Goal: Task Accomplishment & Management: Use online tool/utility

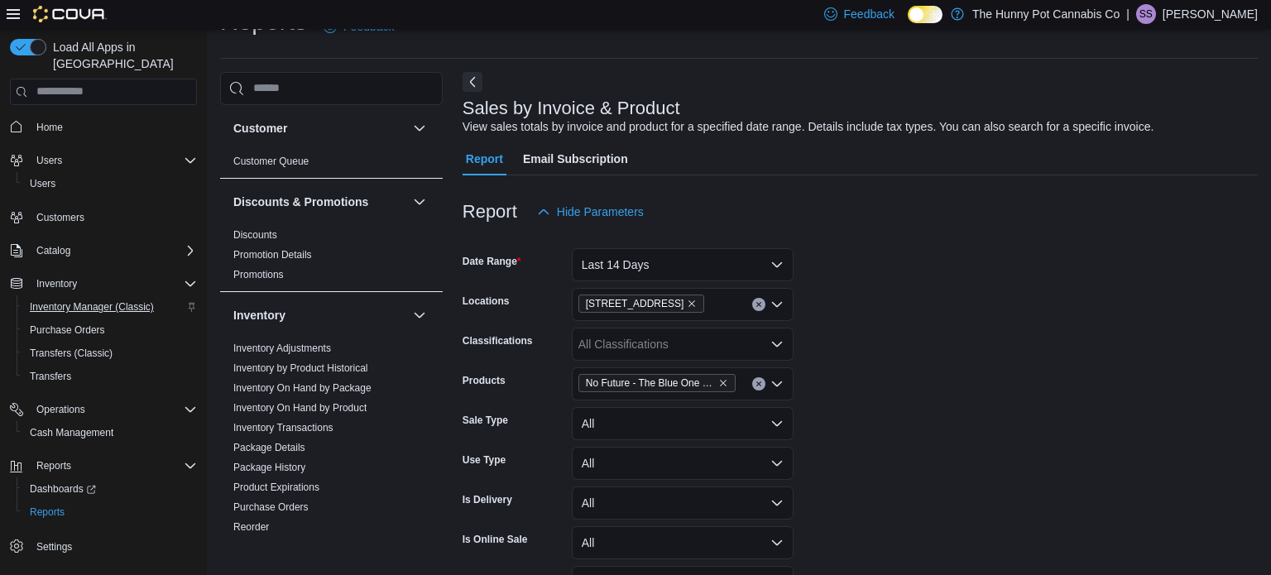
scroll to position [38, 0]
click at [92, 426] on span "Cash Management" at bounding box center [72, 432] width 84 height 13
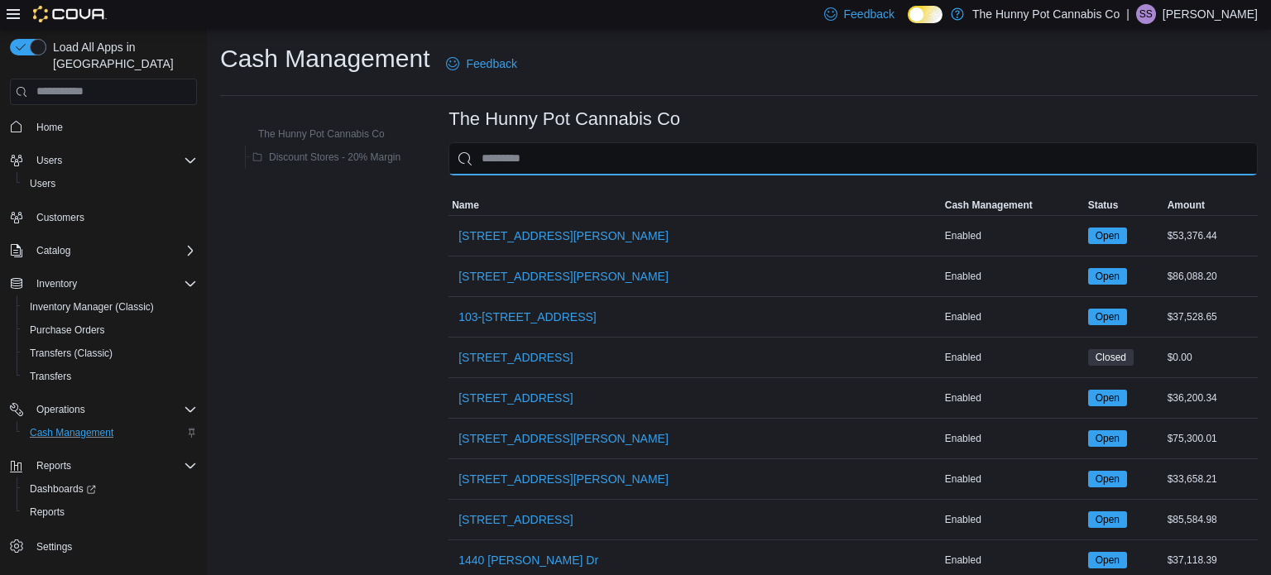
click at [510, 150] on input "This is a search bar. As you type, the results lower in the page will automatic…" at bounding box center [852, 158] width 809 height 33
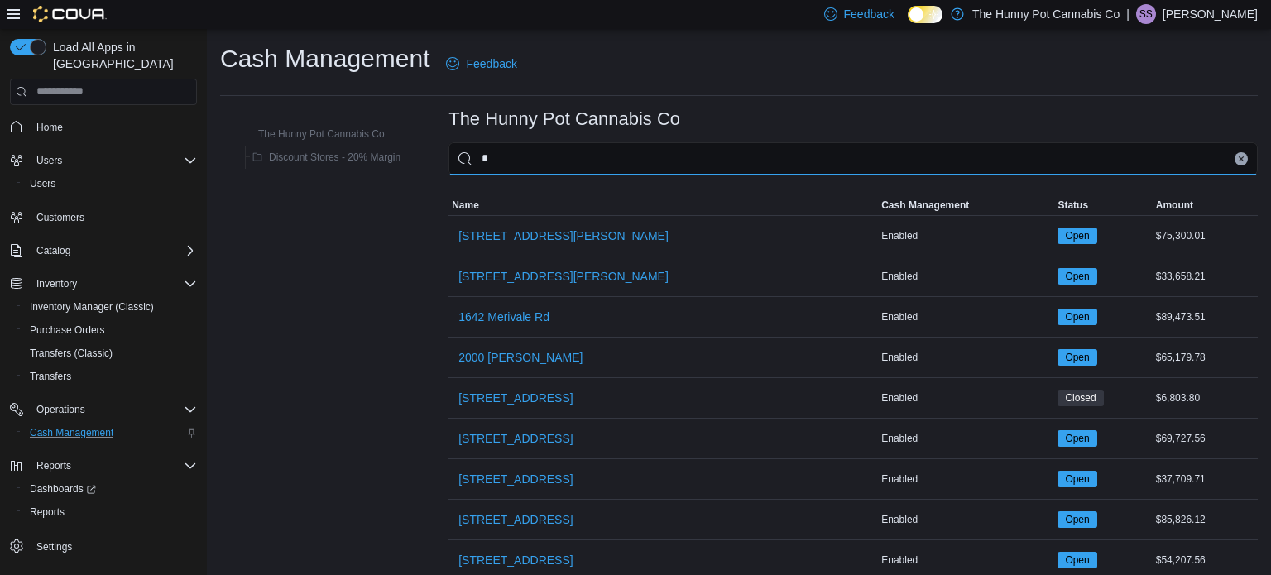
type input "**"
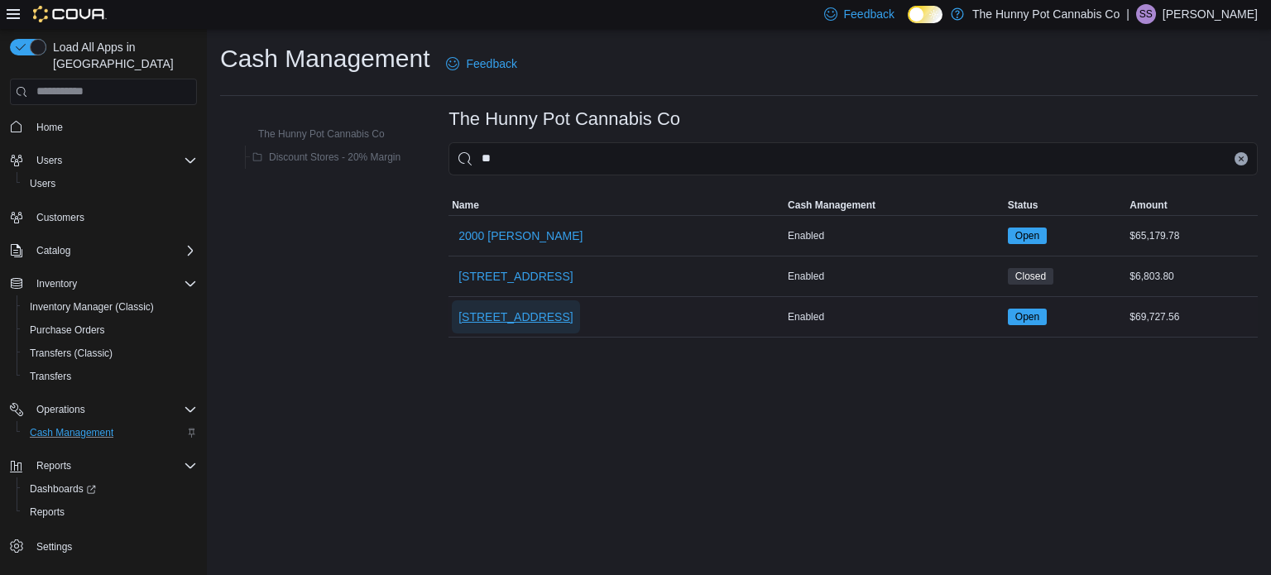
click at [524, 322] on span "[STREET_ADDRESS]" at bounding box center [515, 317] width 114 height 17
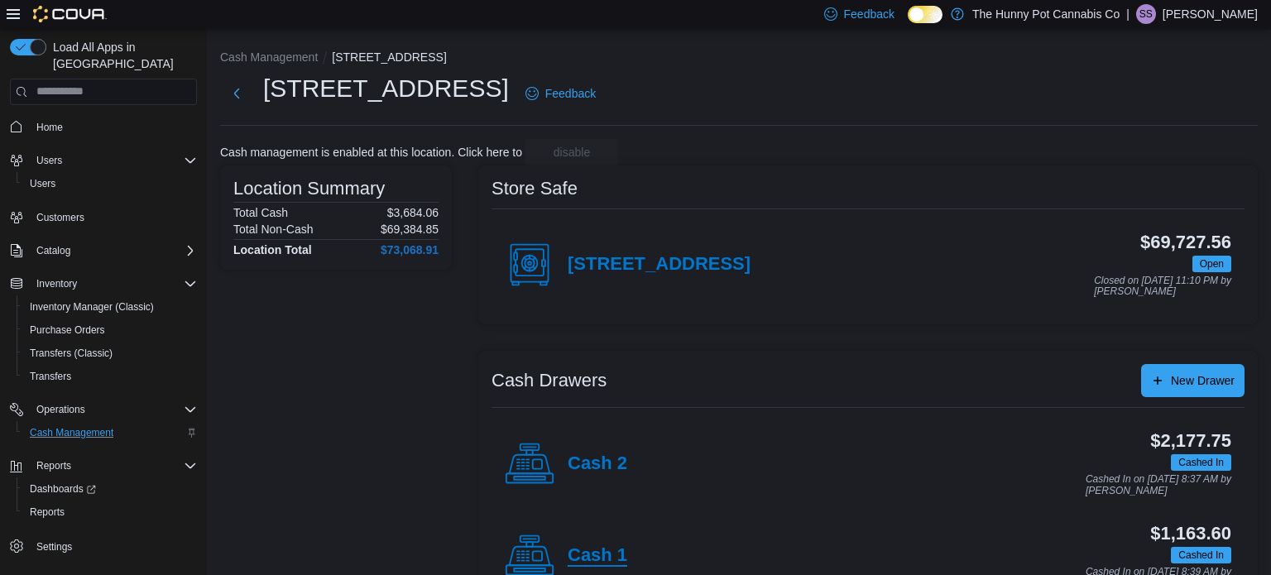
click at [595, 555] on h4 "Cash 1" at bounding box center [597, 556] width 60 height 22
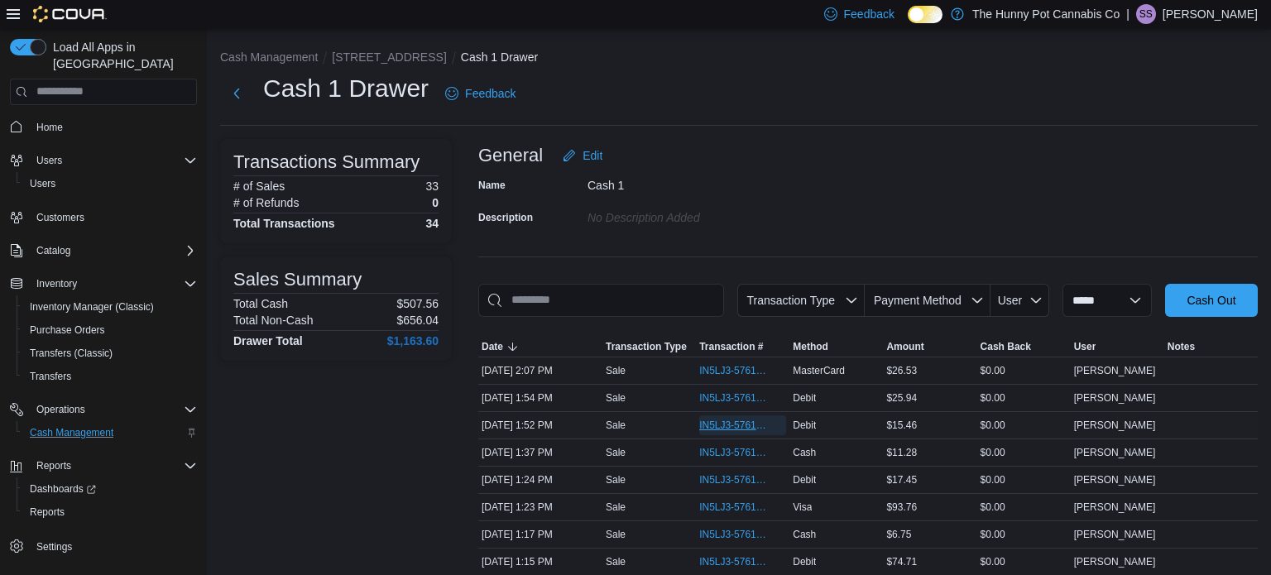
click at [715, 429] on span "IN5LJ3-5761555" at bounding box center [734, 425] width 70 height 13
click at [724, 395] on span "IN5LJ3-5761566" at bounding box center [734, 397] width 70 height 13
click at [735, 368] on span "IN5LJ3-5761635" at bounding box center [734, 370] width 70 height 13
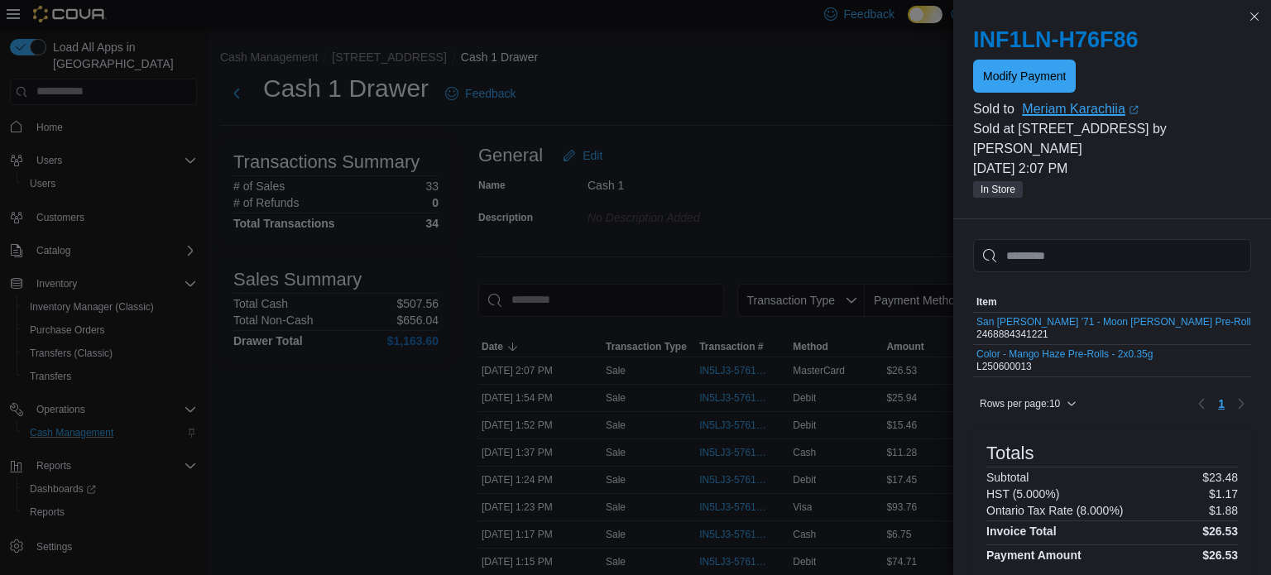
click at [1047, 112] on link "Meriam Karachiia (opens in a new tab or window)" at bounding box center [1136, 109] width 229 height 20
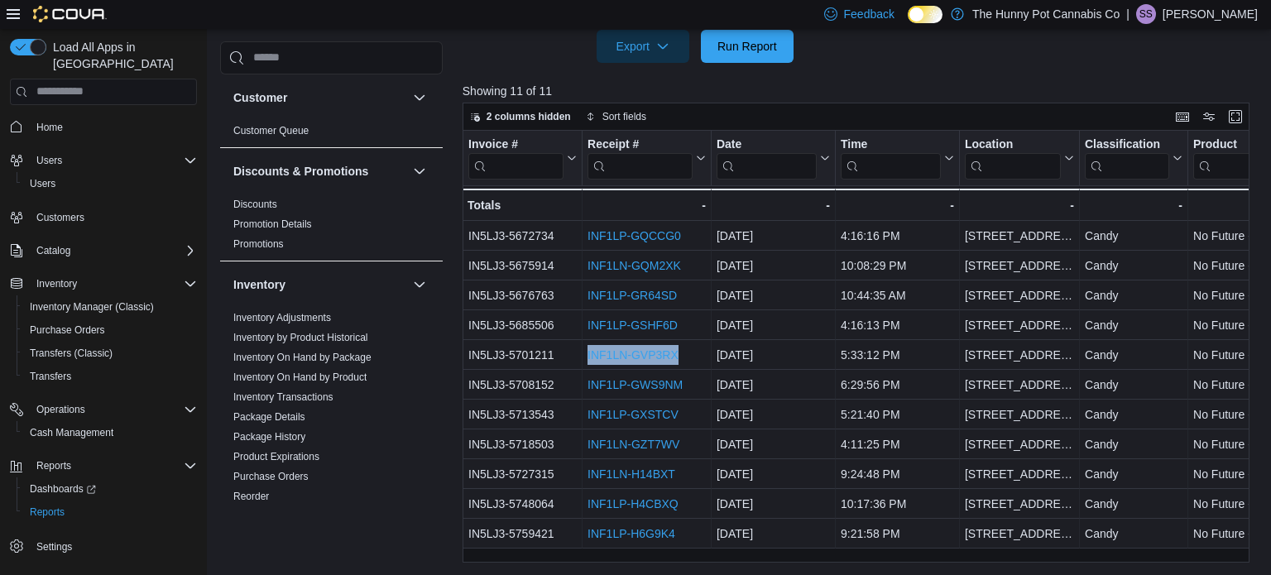
scroll to position [629, 0]
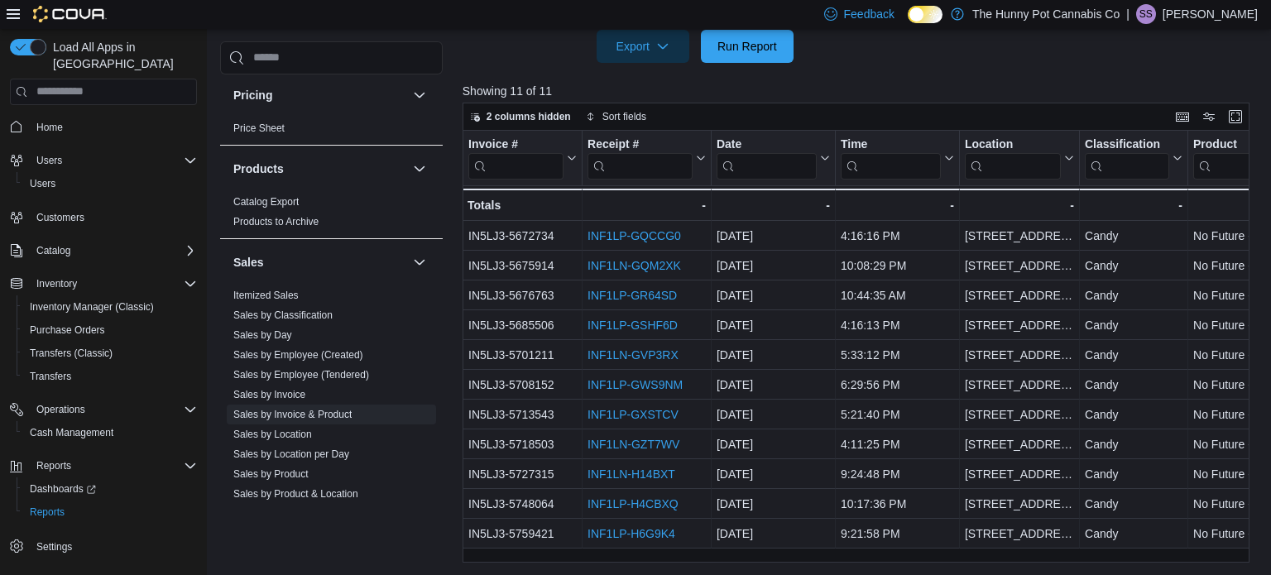
click at [454, 331] on div "Customer Customer Queue Discounts & Promotions Discounts Promotion Details Prom…" at bounding box center [738, 26] width 1037 height 1073
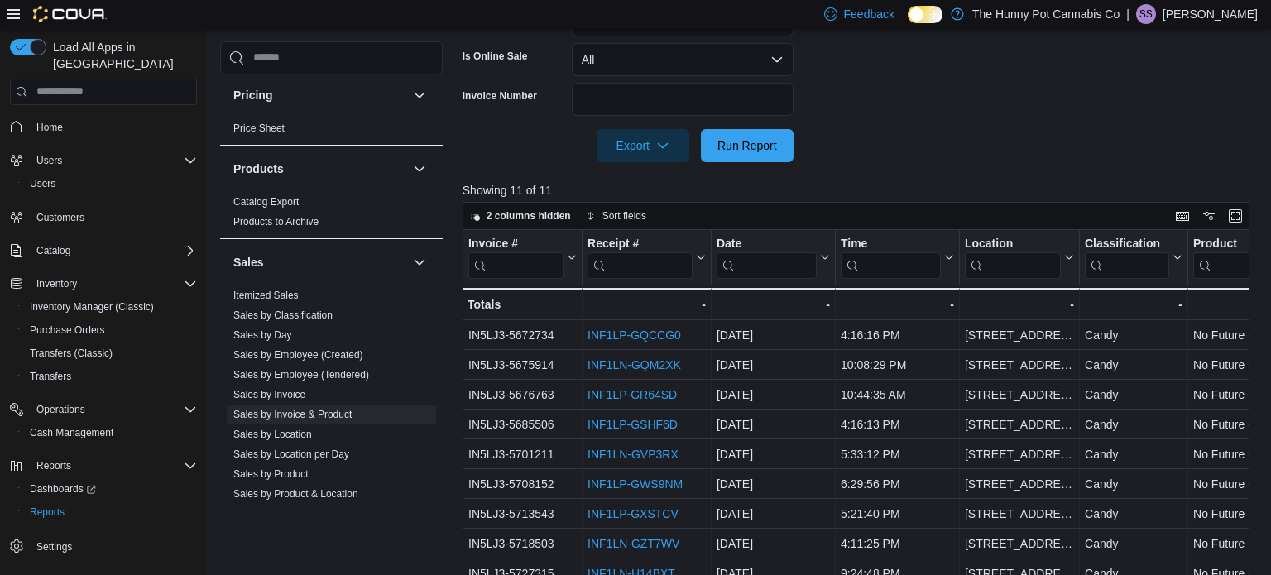
scroll to position [0, 0]
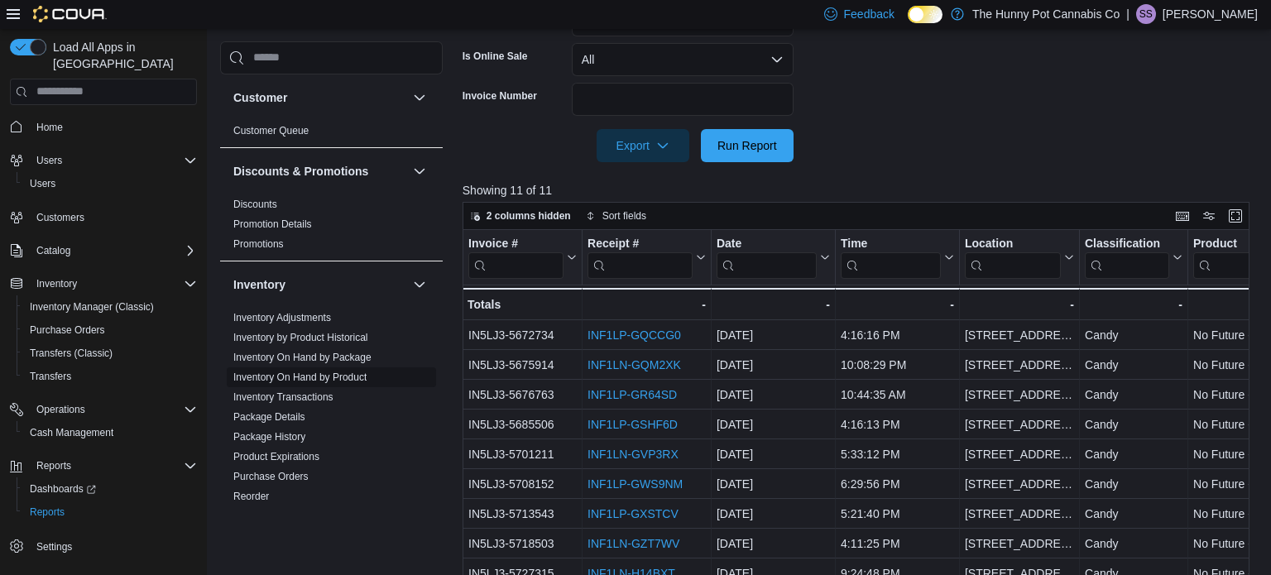
click at [271, 379] on link "Inventory On Hand by Product" at bounding box center [299, 377] width 133 height 12
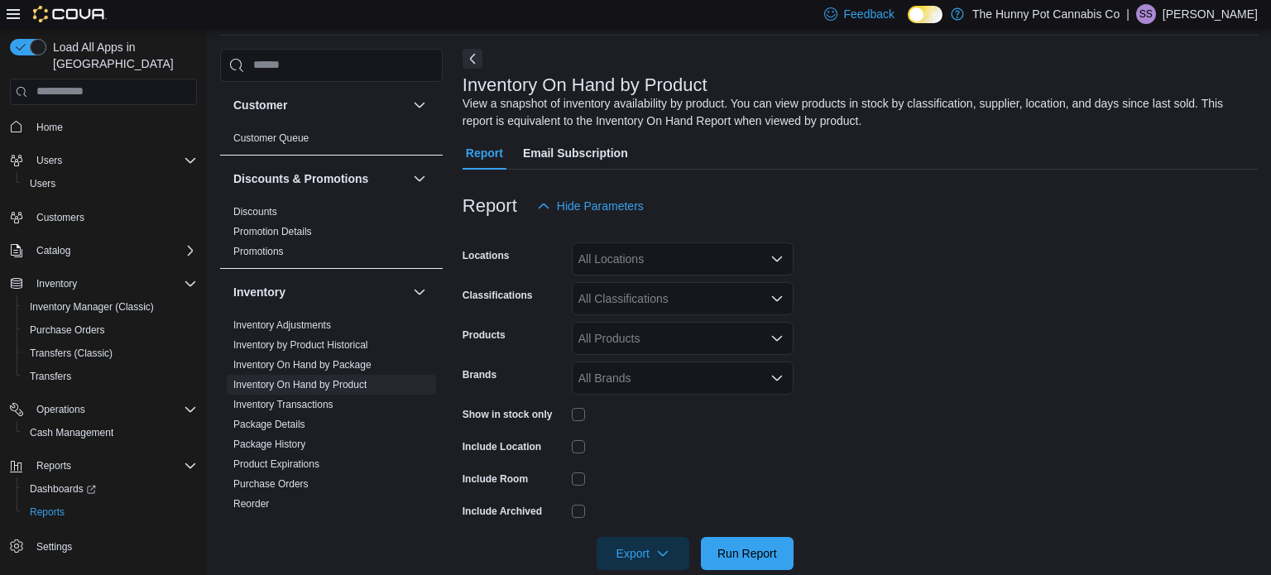
scroll to position [55, 0]
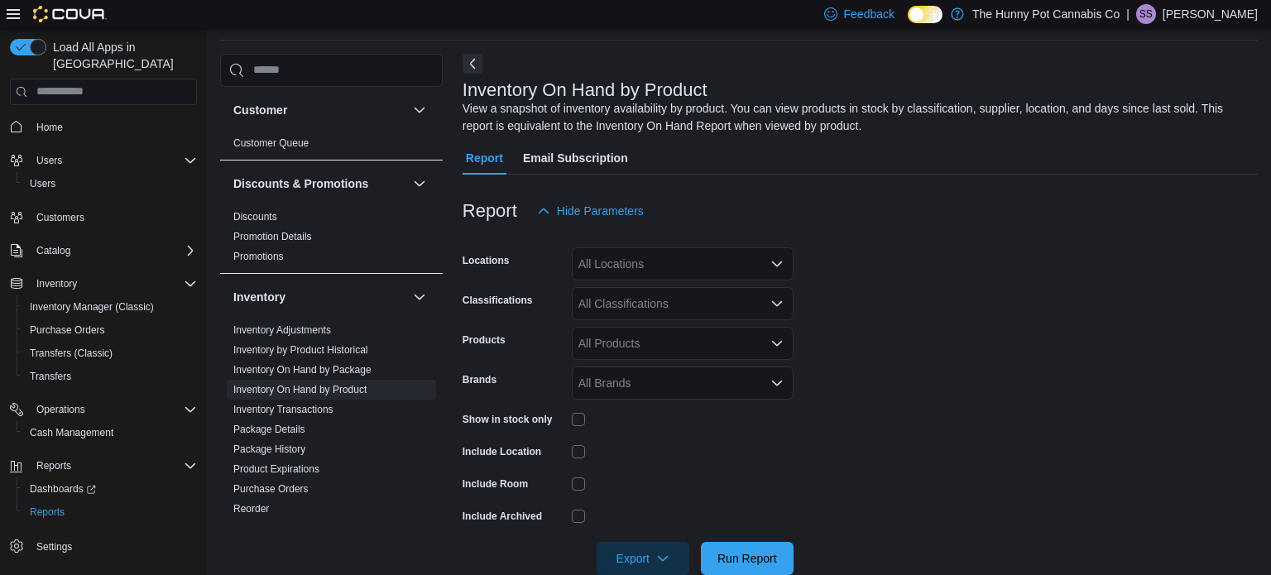
click at [639, 266] on div "All Locations" at bounding box center [683, 263] width 222 height 33
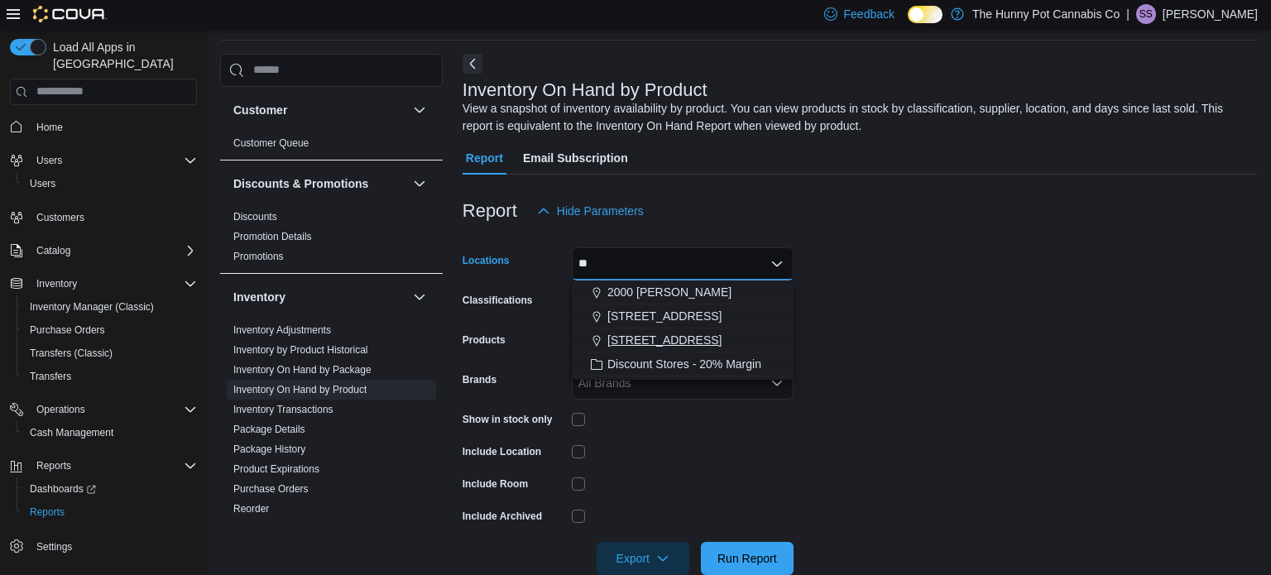
type input "**"
click at [639, 340] on span "[STREET_ADDRESS]" at bounding box center [664, 340] width 114 height 17
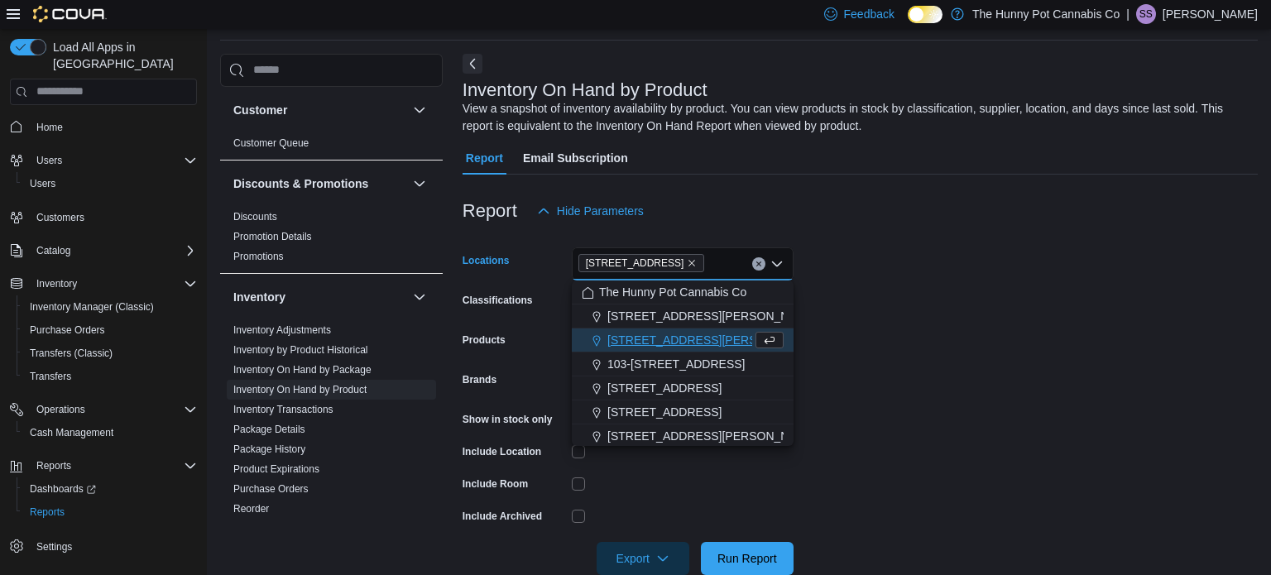
click at [882, 382] on form "Locations 206 Bank Street Combo box. Selected. 206 Bank Street. Press Backspace…" at bounding box center [859, 400] width 795 height 347
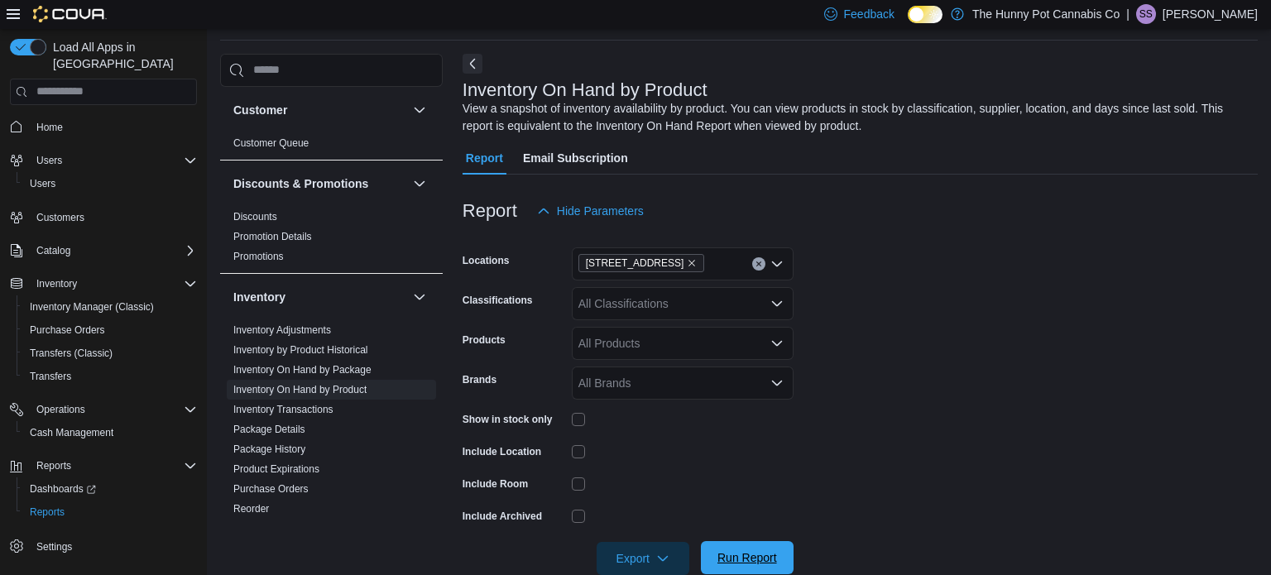
click at [740, 546] on span "Run Report" at bounding box center [747, 557] width 73 height 33
click at [646, 555] on span "Export" at bounding box center [642, 557] width 73 height 33
click at [670, 451] on span "Export to Excel" at bounding box center [645, 456] width 74 height 13
